Goal: Use online tool/utility: Use online tool/utility

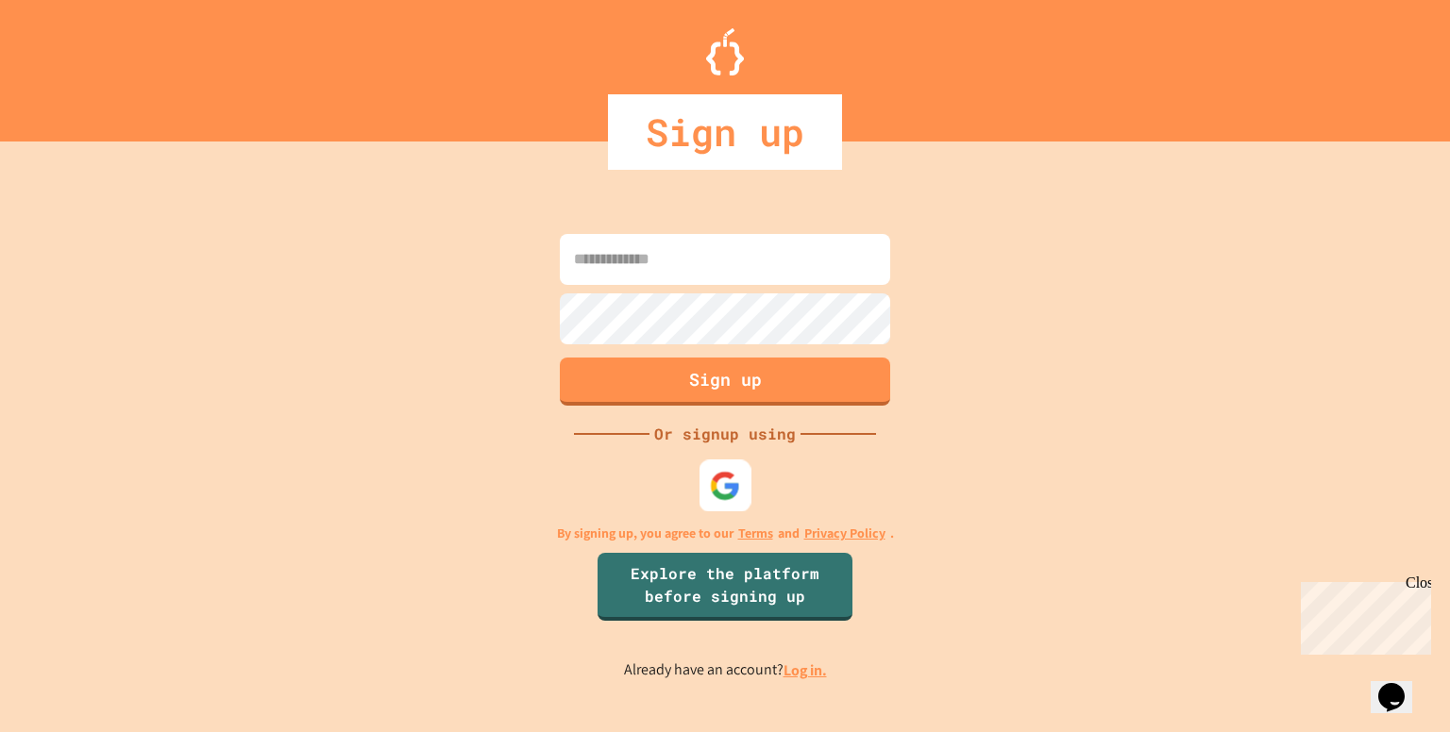
click at [737, 495] on img at bounding box center [725, 486] width 31 height 31
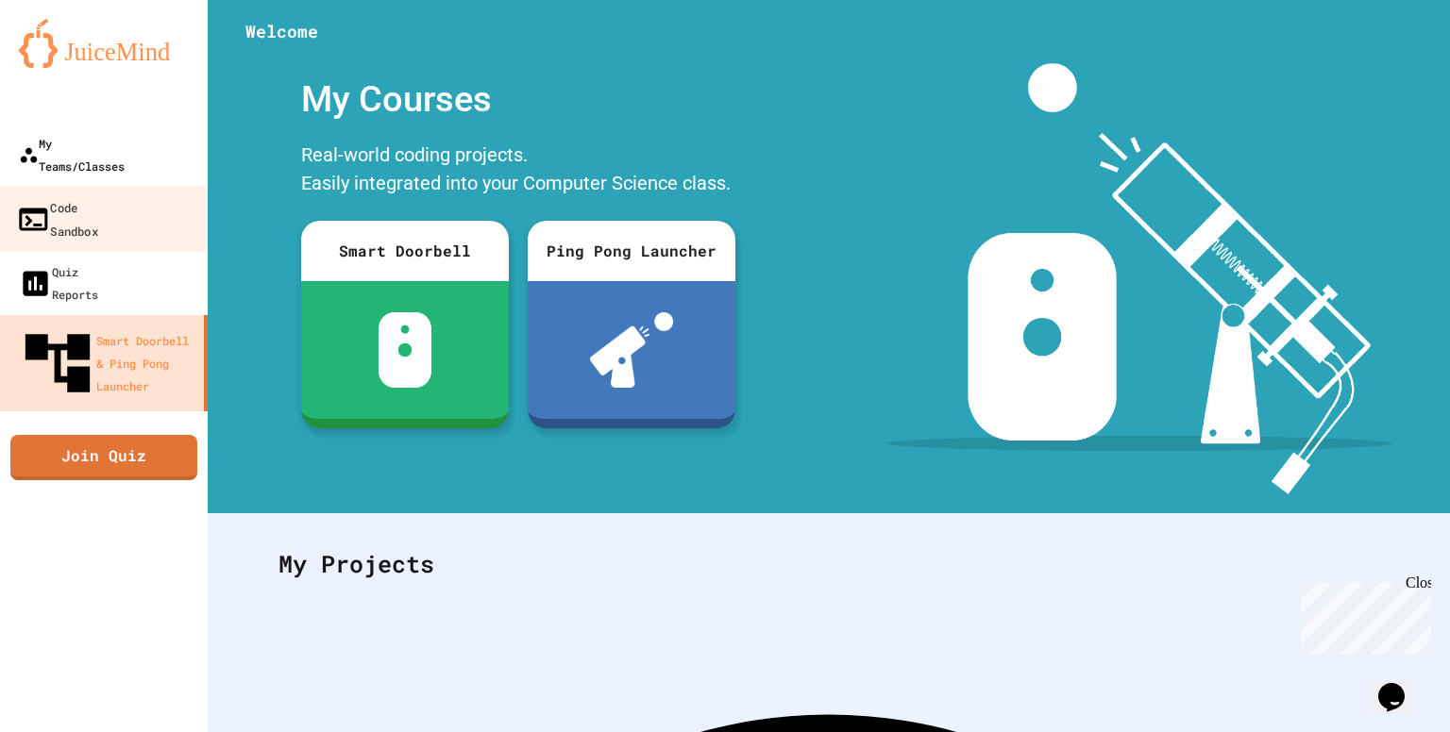
click at [143, 186] on link "Code Sandbox" at bounding box center [104, 219] width 214 height 66
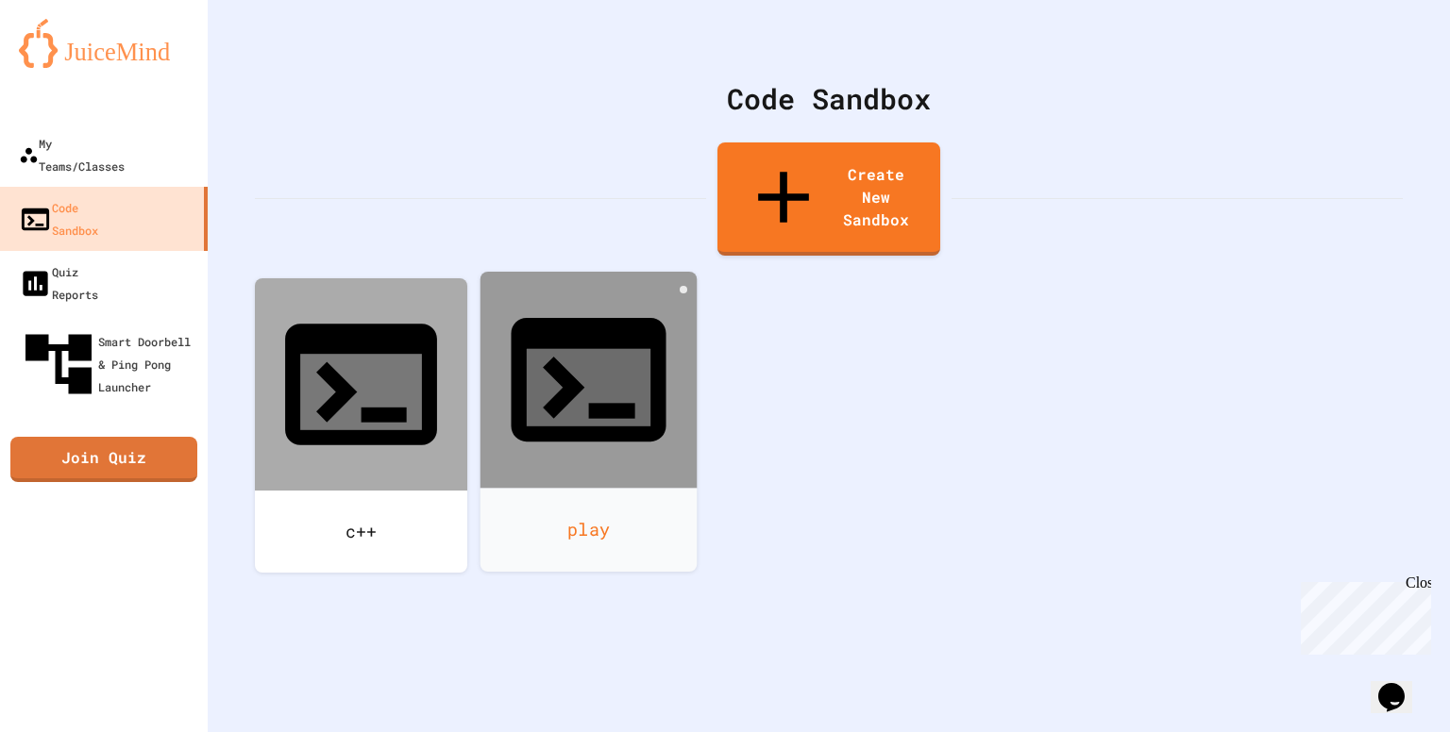
click at [535, 488] on div "play" at bounding box center [588, 530] width 217 height 84
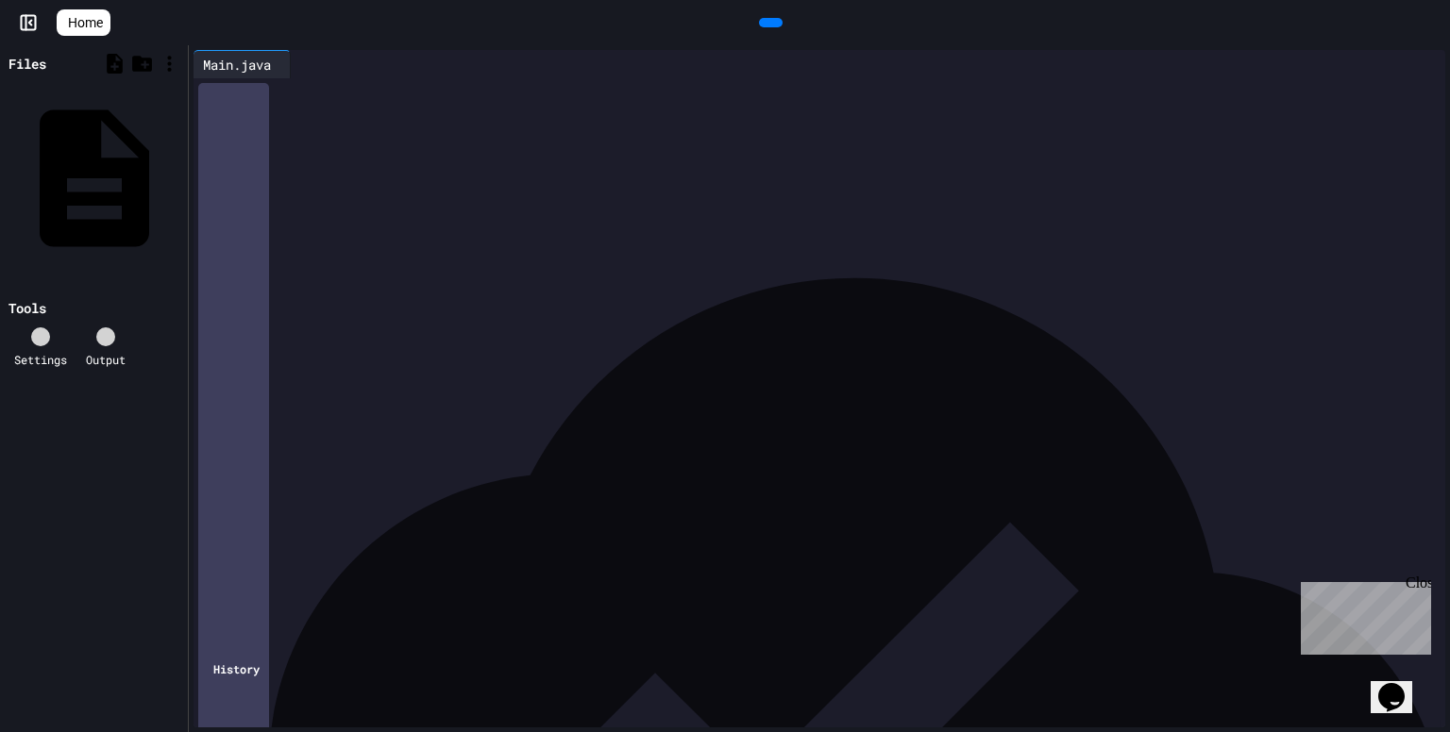
drag, startPoint x: 229, startPoint y: 92, endPoint x: 510, endPoint y: 311, distance: 356.3
click at [510, 311] on div "**********" at bounding box center [836, 196] width 1218 height 237
drag, startPoint x: 325, startPoint y: 95, endPoint x: 440, endPoint y: 92, distance: 115.2
click at [440, 92] on div "**********" at bounding box center [815, 92] width 1177 height 20
click at [776, 27] on div at bounding box center [771, 22] width 24 height 9
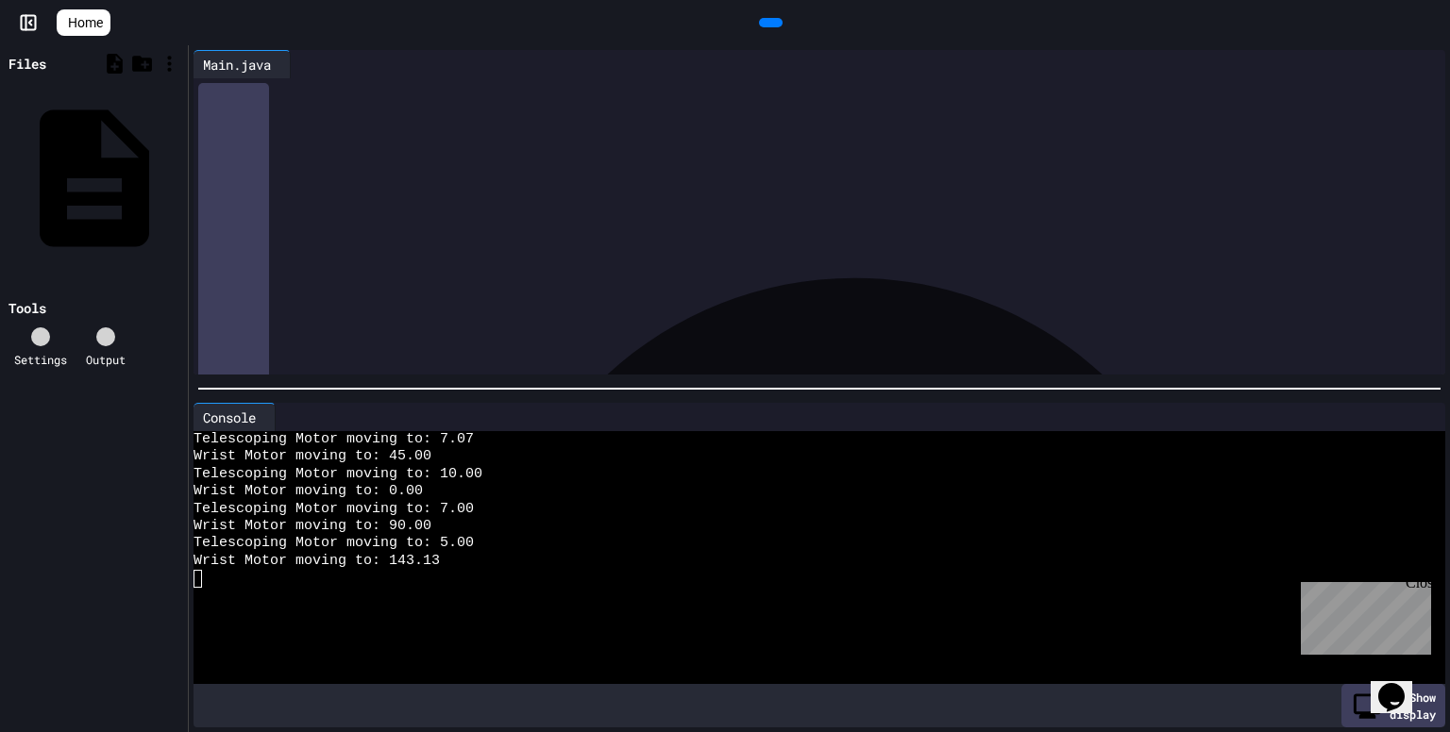
scroll to position [189, 0]
click at [270, 418] on icon at bounding box center [270, 418] width 0 height 0
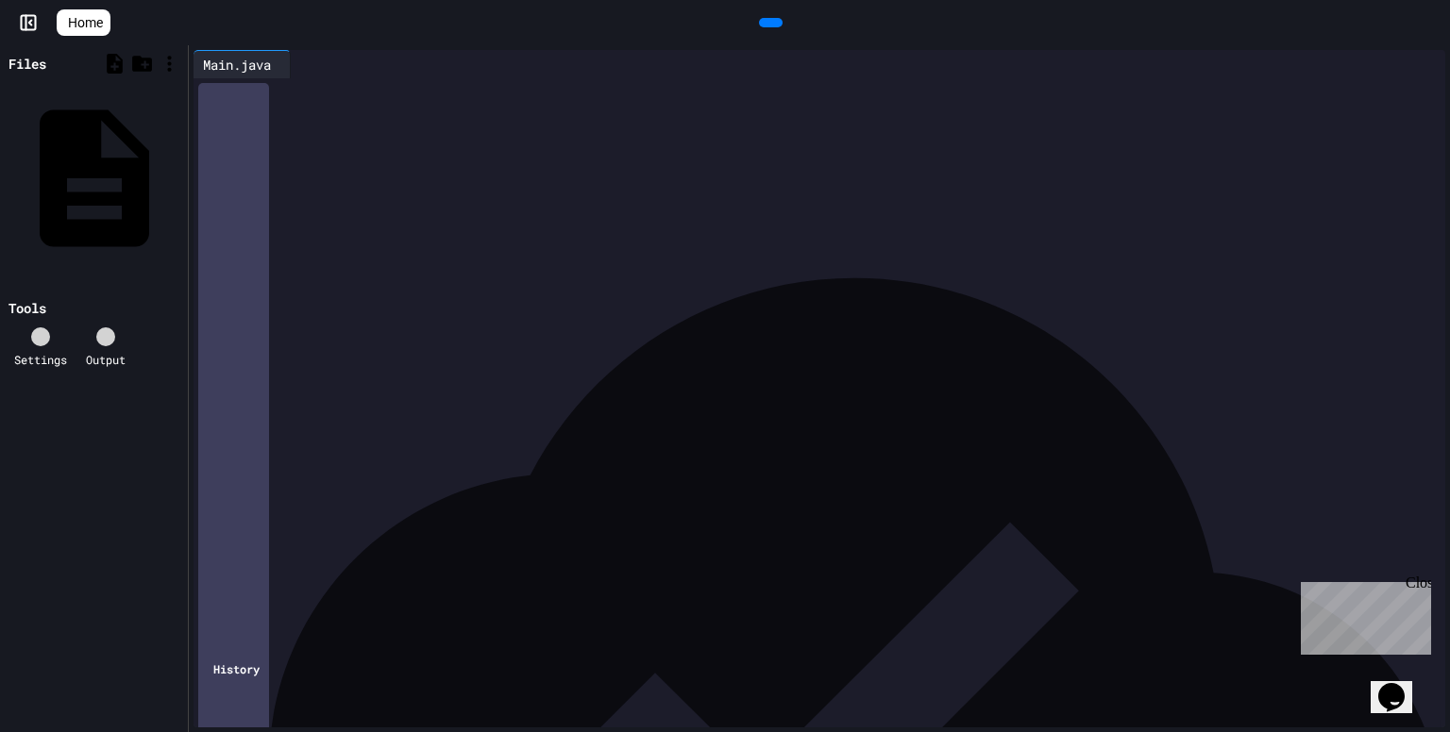
scroll to position [460, 0]
click at [110, 29] on link "Home" at bounding box center [84, 22] width 54 height 26
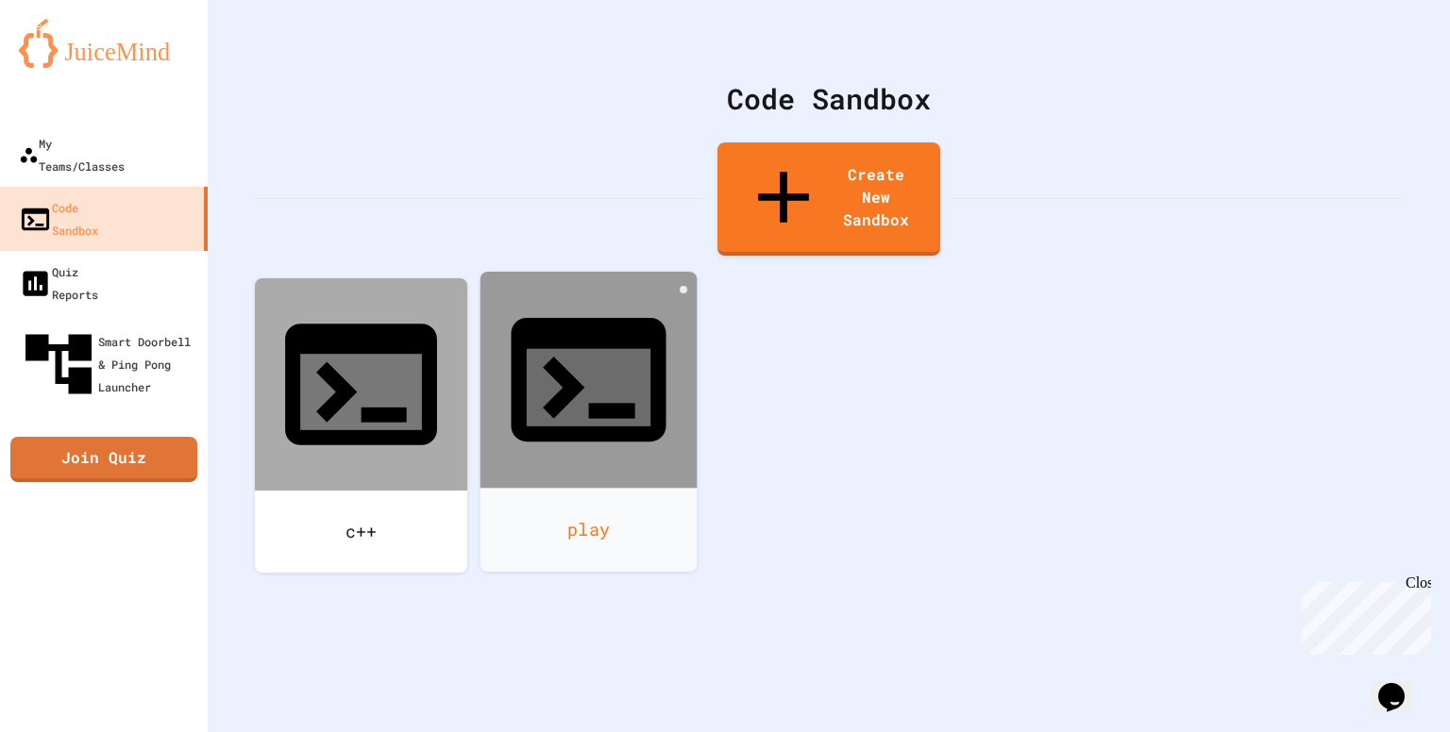
click at [604, 488] on div "play" at bounding box center [588, 530] width 217 height 84
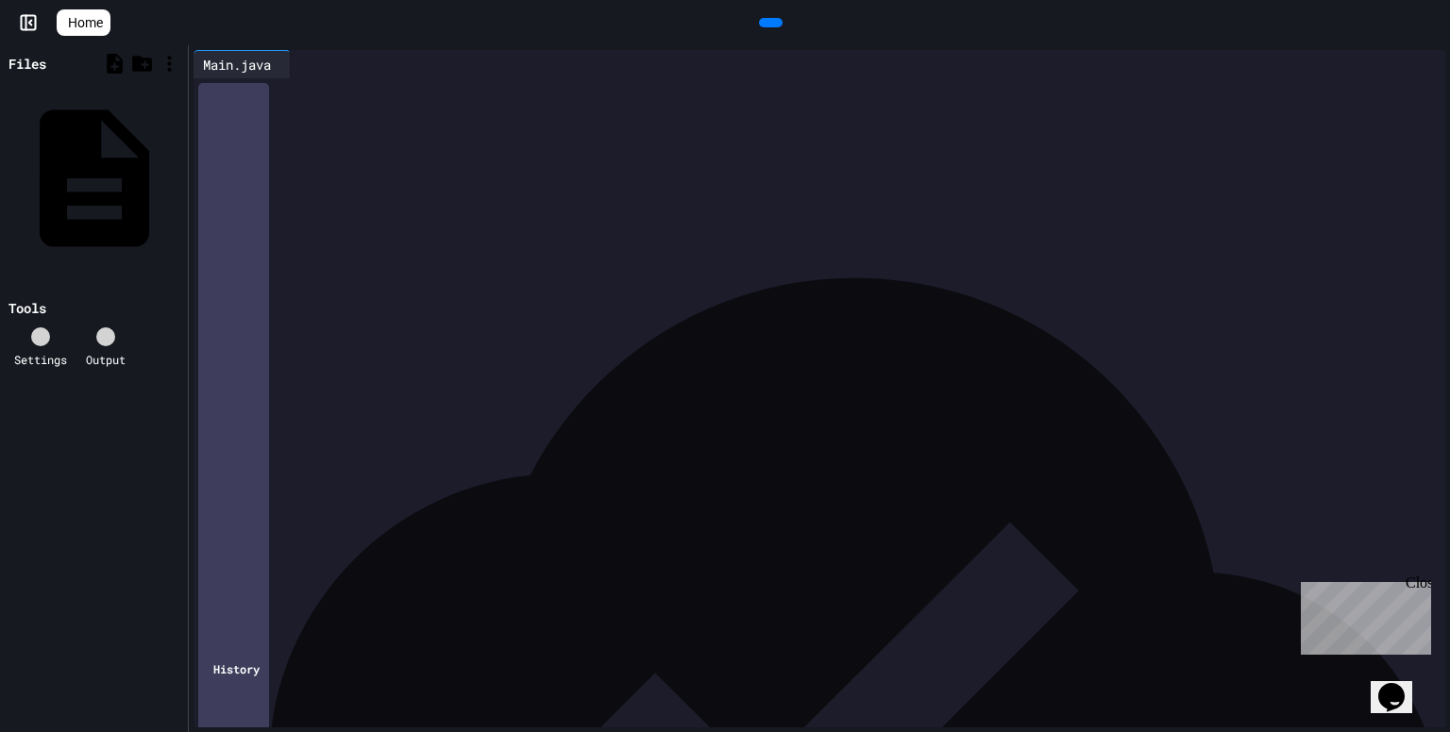
click at [103, 27] on span "Home" at bounding box center [85, 22] width 35 height 19
